Goal: Find specific page/section: Find specific page/section

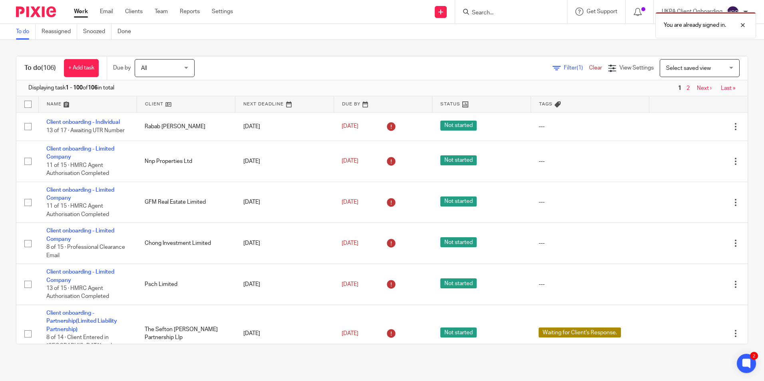
click at [482, 14] on div "You are already signed in." at bounding box center [569, 23] width 374 height 30
click at [510, 12] on div "You are already signed in." at bounding box center [569, 23] width 374 height 30
click at [492, 14] on div "You are already signed in." at bounding box center [569, 23] width 374 height 30
click at [482, 11] on input "Search" at bounding box center [507, 13] width 72 height 7
click at [483, 12] on input "Search" at bounding box center [507, 13] width 72 height 7
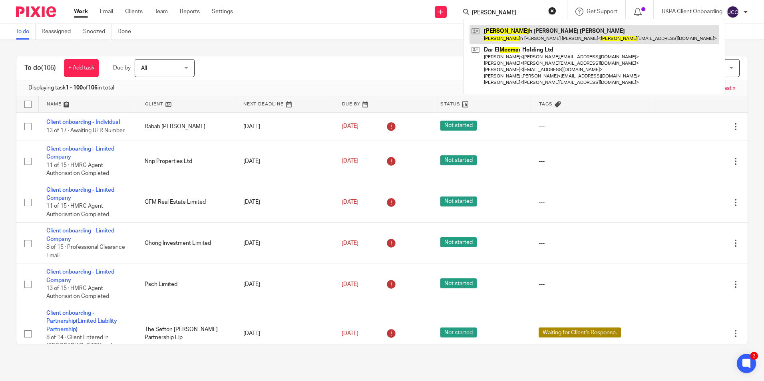
type input "reema"
click at [498, 34] on link at bounding box center [593, 34] width 249 height 18
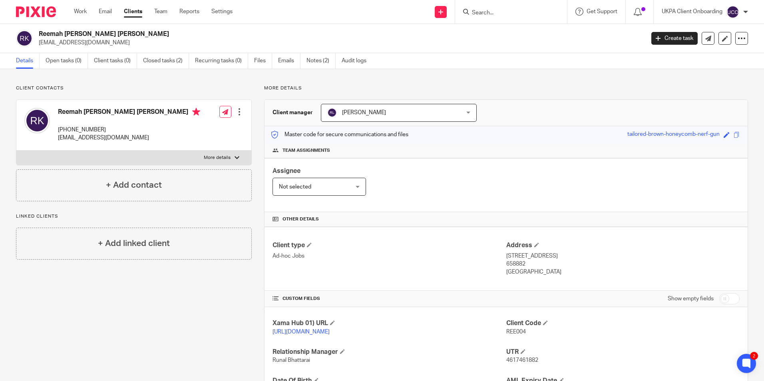
click at [494, 10] on input "Search" at bounding box center [507, 13] width 72 height 7
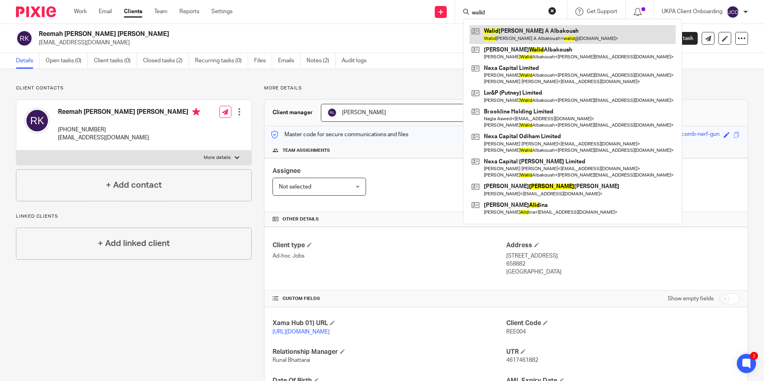
type input "walid"
click at [521, 36] on link at bounding box center [572, 34] width 206 height 18
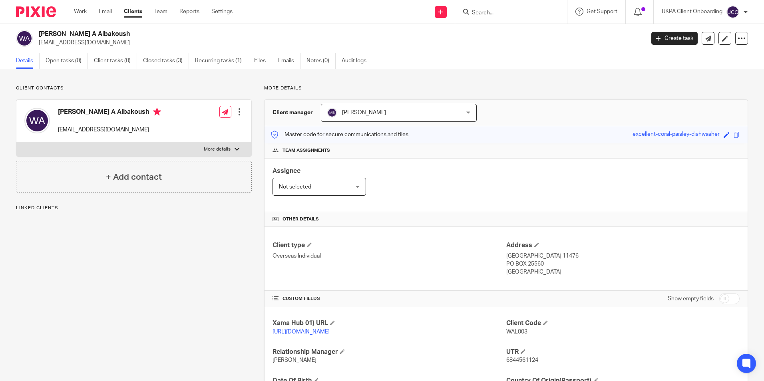
drag, startPoint x: 0, startPoint y: 0, endPoint x: 92, endPoint y: 32, distance: 97.5
click at [92, 32] on h2 "[PERSON_NAME] A Albakoush" at bounding box center [279, 34] width 480 height 8
copy div "[PERSON_NAME] A Albakoush"
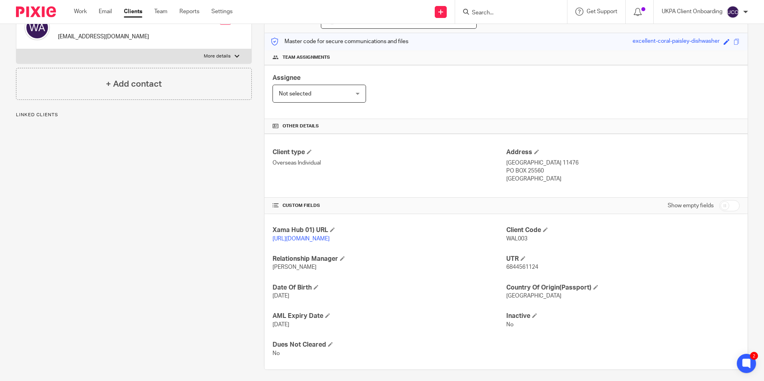
scroll to position [98, 0]
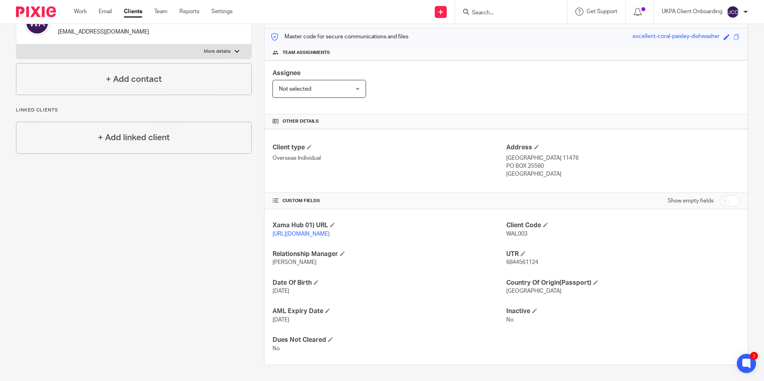
click at [288, 292] on span "24 Mar 1964" at bounding box center [280, 291] width 17 height 6
click at [515, 264] on span "6844561124" at bounding box center [522, 263] width 32 height 6
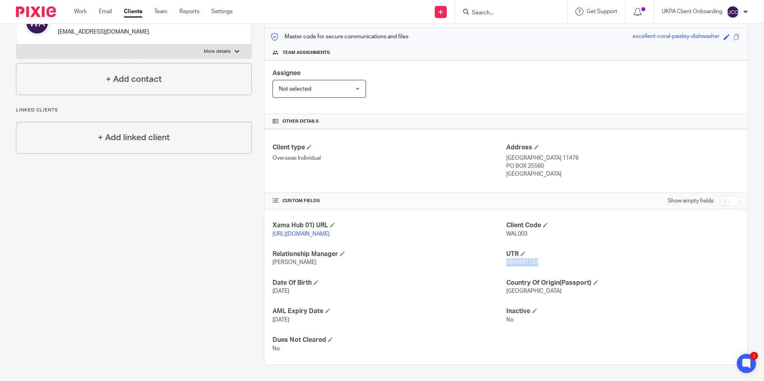
click at [515, 264] on span "6844561124" at bounding box center [522, 263] width 32 height 6
copy span "6844561124"
drag, startPoint x: 502, startPoint y: 155, endPoint x: 569, endPoint y: 177, distance: 70.1
click at [569, 177] on div "Address Riyadh 11476 PO BOX 25560 Kingdom of Saudi Arabia" at bounding box center [622, 160] width 233 height 35
copy div "Riyadh 11476 PO BOX 25560 Kingdom of Saudi Arabia"
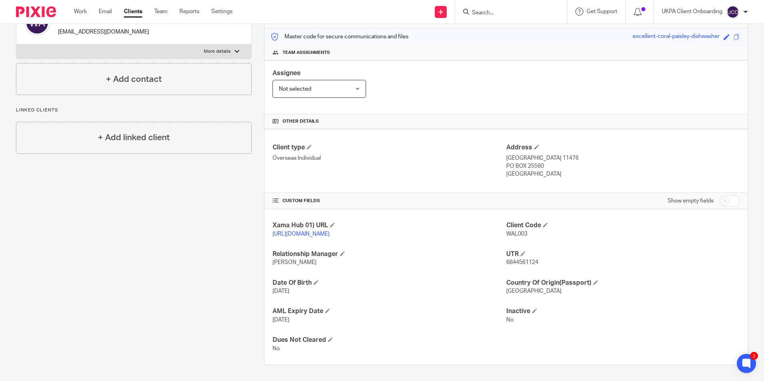
click at [285, 290] on span "24 Mar 1964" at bounding box center [280, 291] width 17 height 6
copy p "24 Mar 1964"
click at [485, 14] on input "Search" at bounding box center [507, 13] width 72 height 7
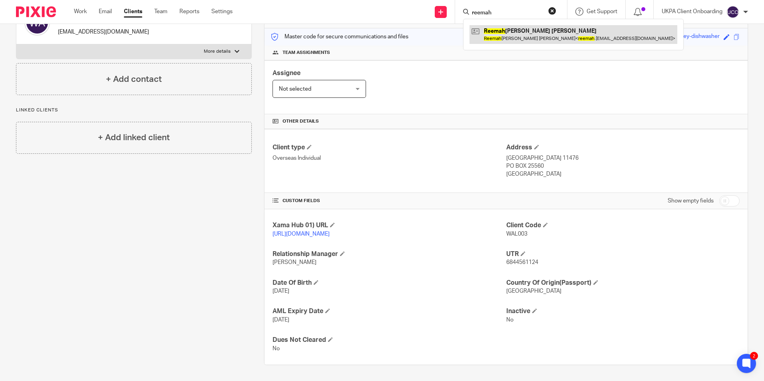
type input "reemah"
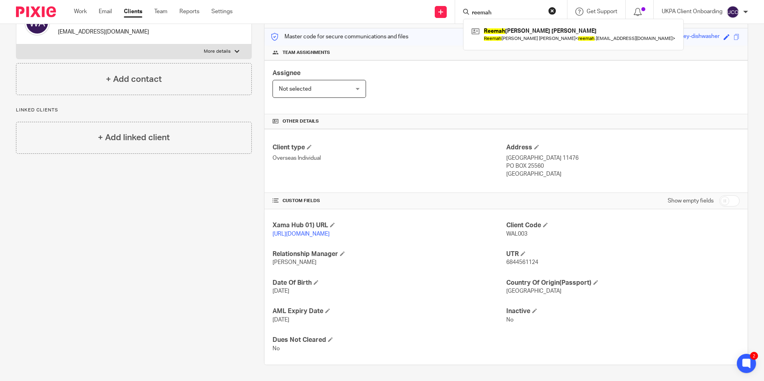
drag, startPoint x: 496, startPoint y: 34, endPoint x: 11, endPoint y: 176, distance: 505.7
click at [496, 34] on link at bounding box center [573, 34] width 208 height 18
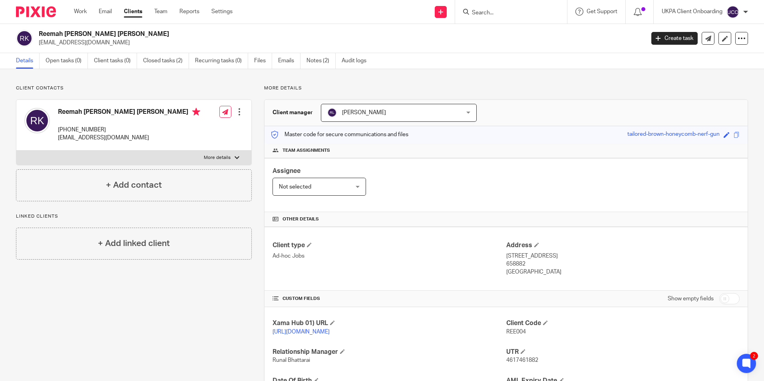
click at [85, 129] on p "+65 9621-0946" at bounding box center [129, 130] width 142 height 8
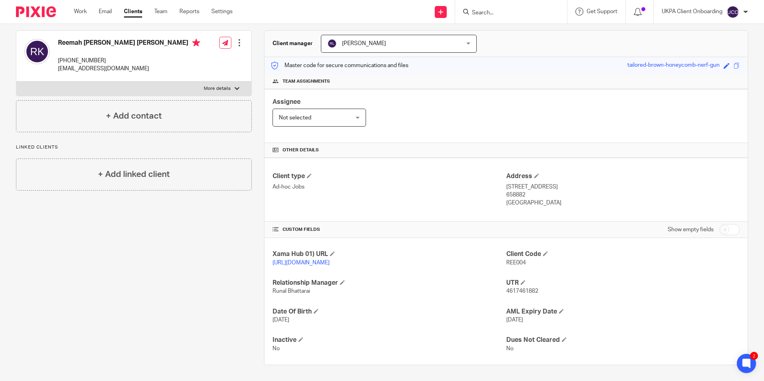
click at [481, 15] on input "Search" at bounding box center [507, 13] width 72 height 7
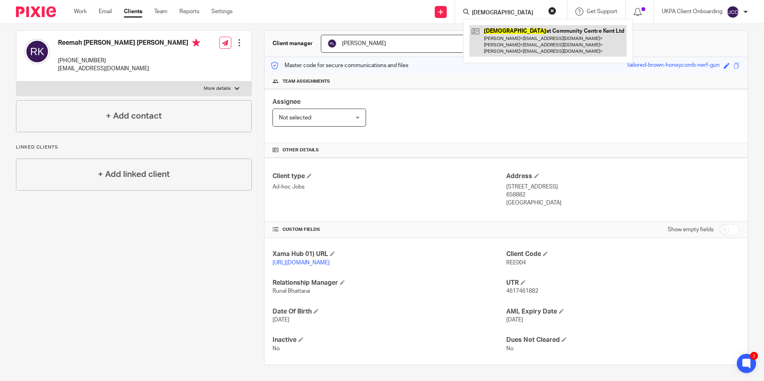
type input "buddhi"
click at [508, 45] on link at bounding box center [547, 41] width 157 height 32
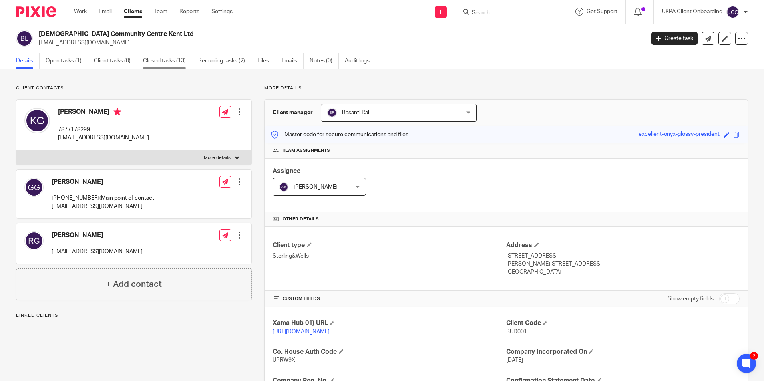
click at [161, 62] on link "Closed tasks (13)" at bounding box center [167, 61] width 49 height 16
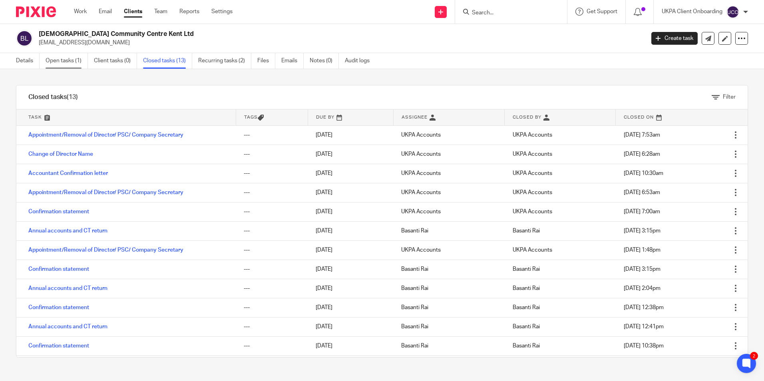
click at [72, 61] on link "Open tasks (1)" at bounding box center [67, 61] width 42 height 16
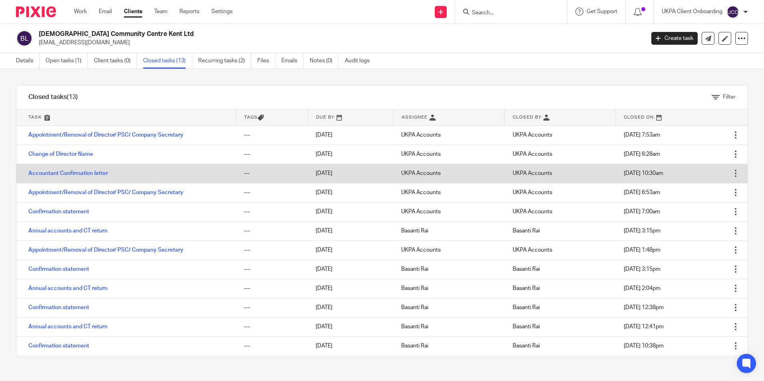
click at [63, 169] on td "Accountant Confirmation letter" at bounding box center [125, 173] width 219 height 19
click at [63, 173] on link "Accountant Confirmation letter" at bounding box center [67, 174] width 79 height 6
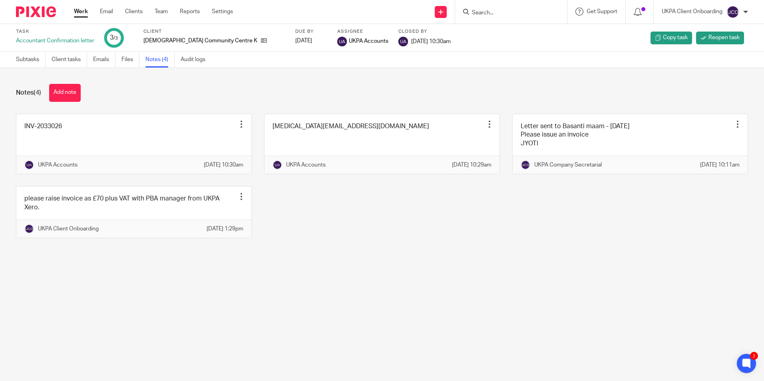
click at [485, 14] on input "Search" at bounding box center [507, 13] width 72 height 7
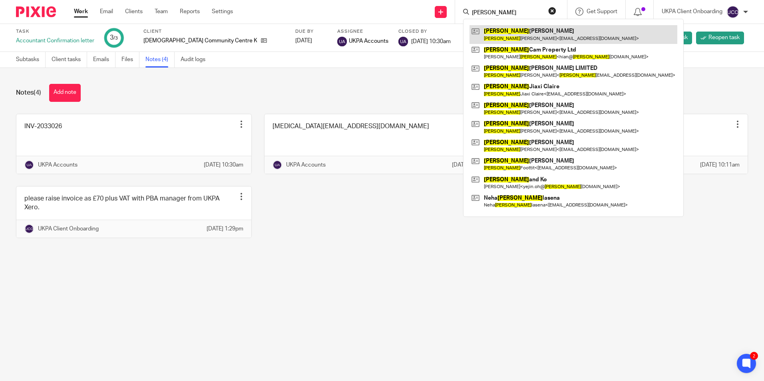
type input "[PERSON_NAME]"
click at [515, 32] on link at bounding box center [573, 34] width 208 height 18
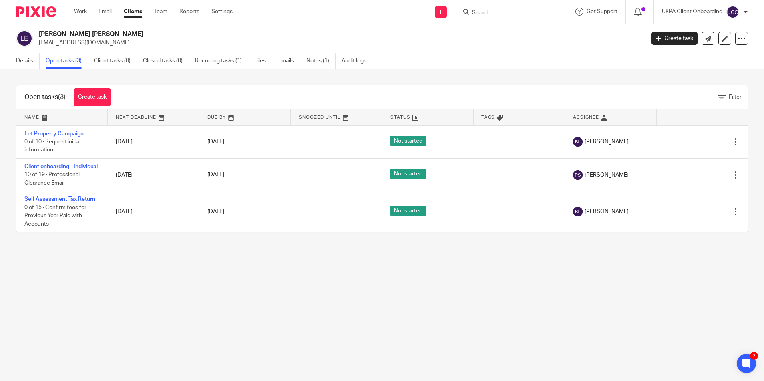
click at [502, 14] on input "Search" at bounding box center [507, 13] width 72 height 7
type input "heron sq"
click at [514, 36] on link at bounding box center [532, 34] width 126 height 18
